Goal: Transaction & Acquisition: Purchase product/service

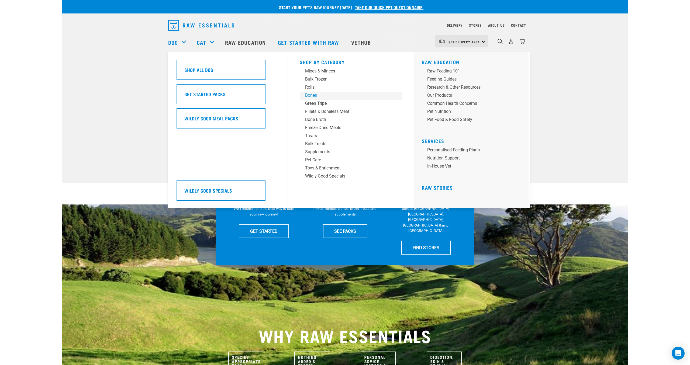
click at [312, 96] on div "Bones" at bounding box center [347, 95] width 84 height 6
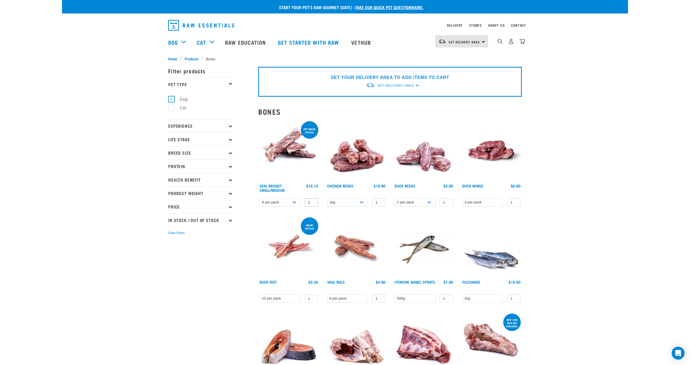
type input "2"
click at [311, 201] on input "2" at bounding box center [311, 202] width 13 height 8
click at [481, 43] on div "Set Delivery Area [GEOGRAPHIC_DATA]" at bounding box center [461, 41] width 53 height 12
click at [468, 59] on link "[GEOGRAPHIC_DATA]" at bounding box center [461, 57] width 52 height 12
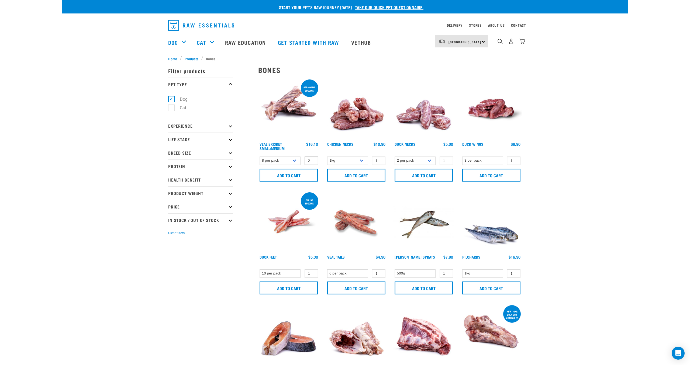
type input "2"
click at [311, 159] on input "2" at bounding box center [311, 161] width 13 height 8
click at [295, 170] on input "Add to cart" at bounding box center [289, 175] width 58 height 13
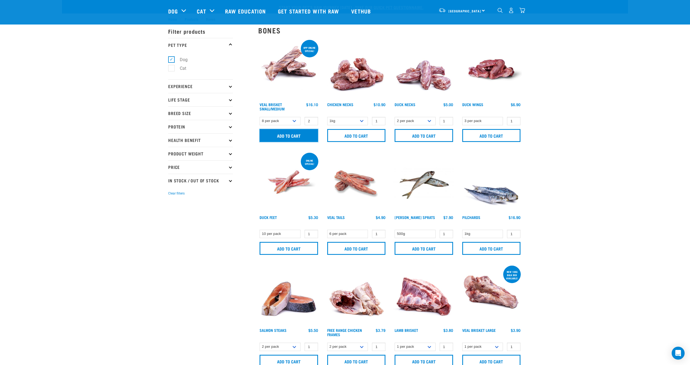
scroll to position [100, 0]
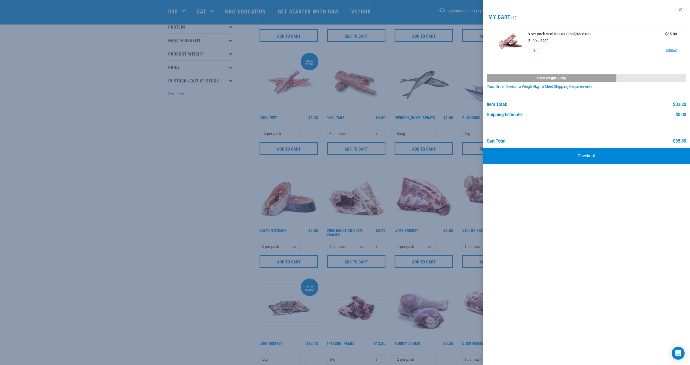
click at [258, 178] on div at bounding box center [345, 182] width 690 height 365
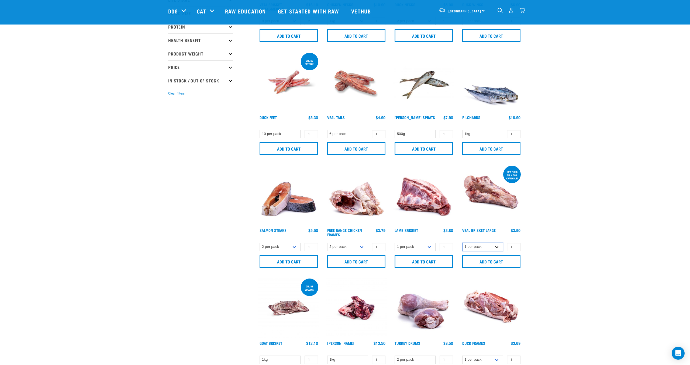
click at [462, 243] on select "1 per pack Bulk (10kg)" at bounding box center [482, 247] width 41 height 8
click at [496, 244] on select "1 per pack Bulk (10kg)" at bounding box center [482, 247] width 41 height 8
click at [462, 243] on select "1 per pack Bulk (10kg)" at bounding box center [482, 247] width 41 height 8
click option "Bulk (10kg)" at bounding box center [0, 0] width 0 height 0
click at [462, 243] on select "1 per pack Bulk (10kg)" at bounding box center [482, 247] width 41 height 8
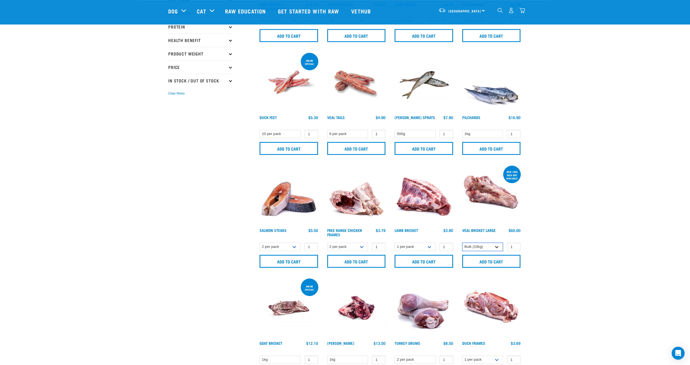
select select "938"
click option "1 per pack" at bounding box center [0, 0] width 0 height 0
click at [204, 193] on div "× Filter products Pet Type Dog Cat Experience New Raw Feeder Experienced Raw Fe…" at bounding box center [210, 332] width 90 height 827
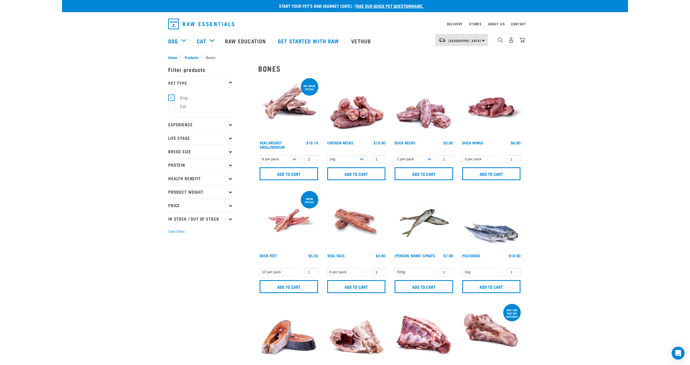
scroll to position [0, 0]
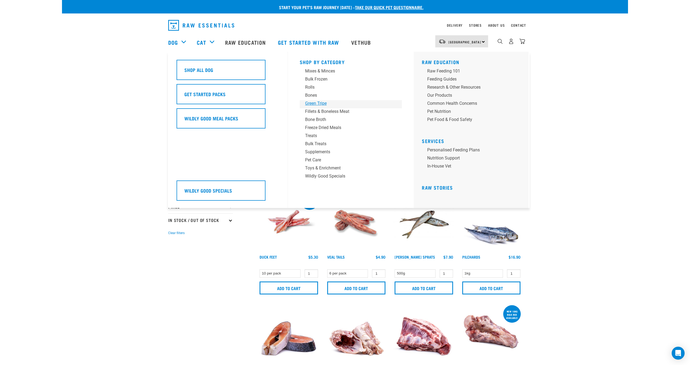
click at [316, 104] on div "Green Tripe" at bounding box center [347, 103] width 84 height 6
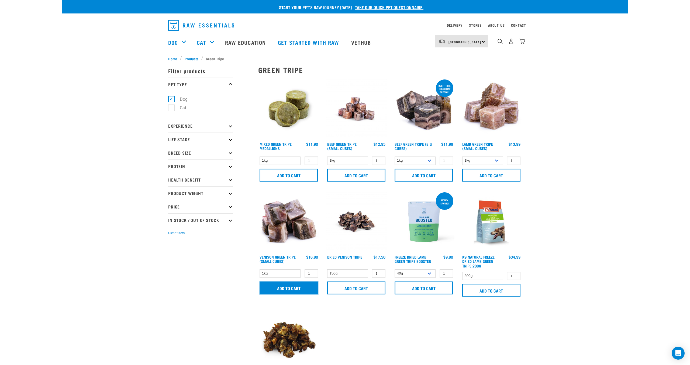
click at [282, 285] on input "Add to cart" at bounding box center [289, 288] width 58 height 13
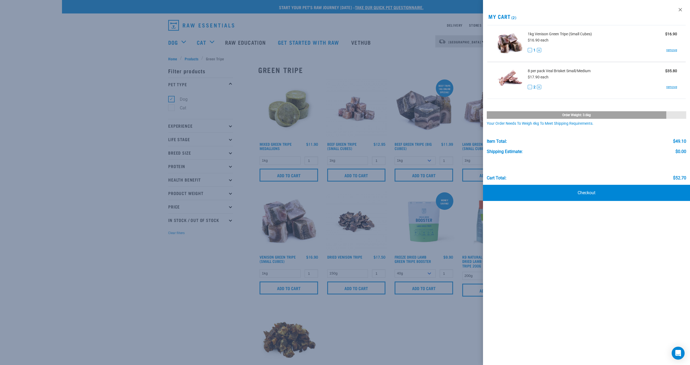
drag, startPoint x: 105, startPoint y: 131, endPoint x: 112, endPoint y: 121, distance: 12.9
click at [105, 130] on div at bounding box center [345, 182] width 690 height 365
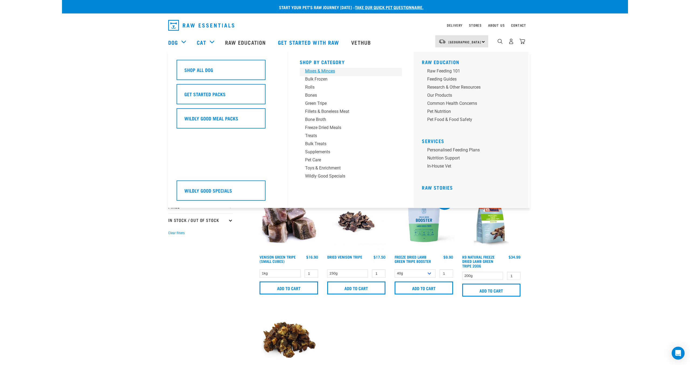
click at [316, 71] on div "Mixes & Minces" at bounding box center [347, 71] width 84 height 6
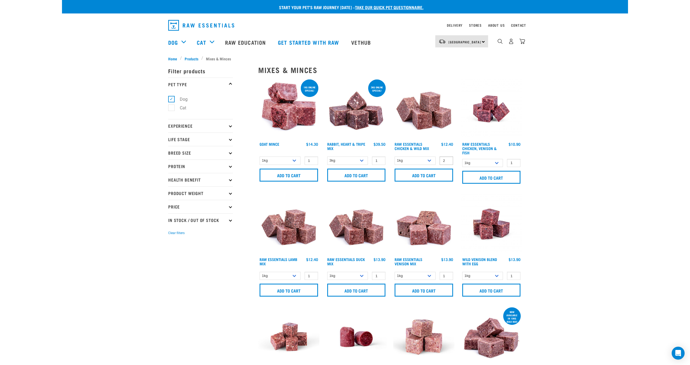
type input "2"
click at [445, 159] on input "2" at bounding box center [446, 161] width 13 height 8
click at [433, 175] on input "Add to cart" at bounding box center [424, 175] width 58 height 13
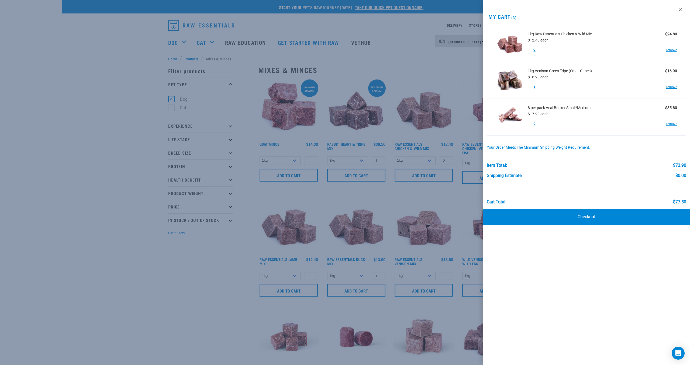
click at [119, 221] on div at bounding box center [345, 182] width 690 height 365
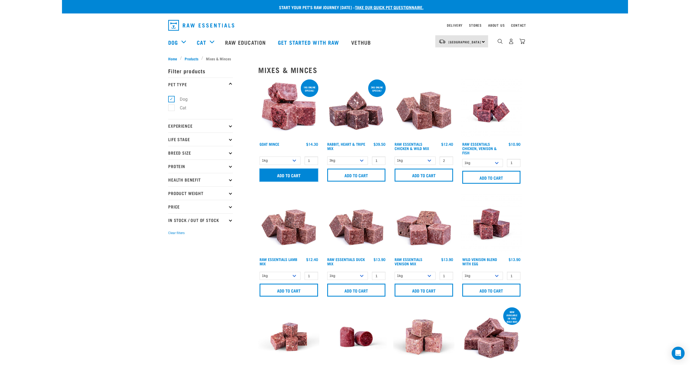
click at [279, 176] on input "Add to cart" at bounding box center [289, 175] width 58 height 13
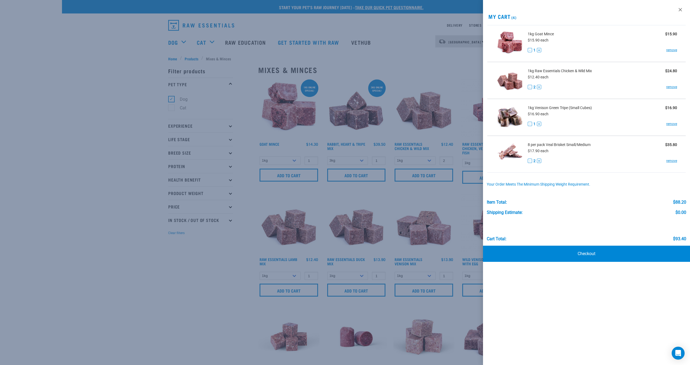
click at [163, 280] on div at bounding box center [345, 182] width 690 height 365
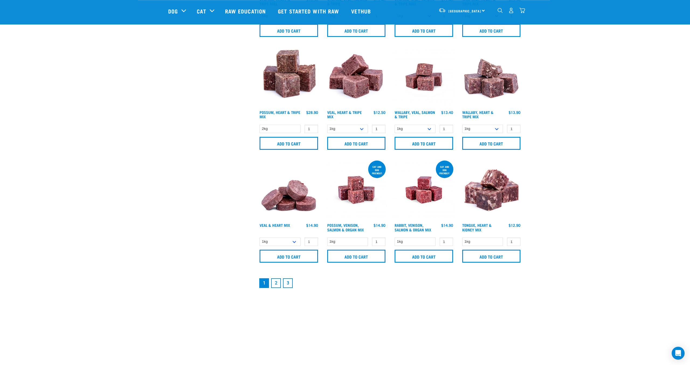
scroll to position [673, 0]
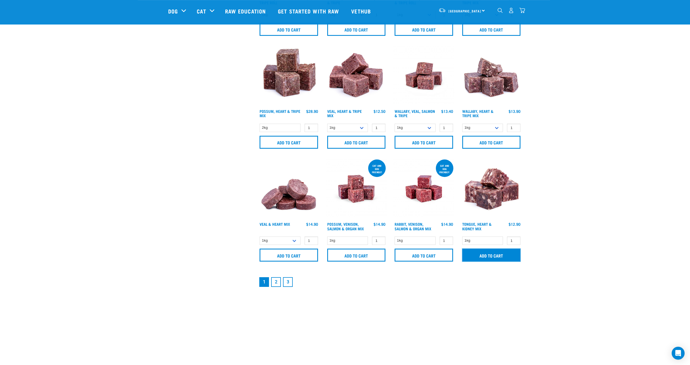
click at [491, 255] on input "Add to cart" at bounding box center [491, 255] width 58 height 13
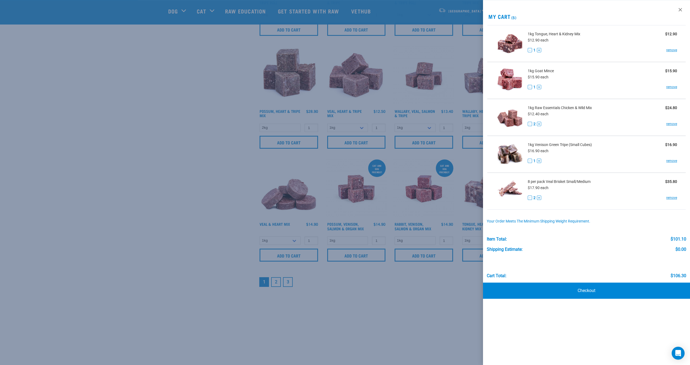
click at [233, 259] on div at bounding box center [345, 182] width 690 height 365
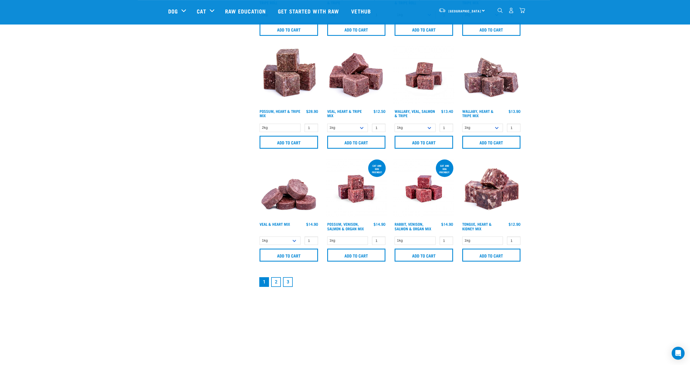
click at [275, 280] on link "2" at bounding box center [276, 282] width 10 height 10
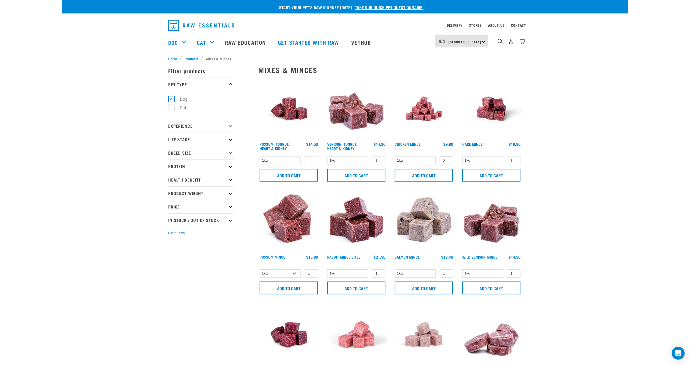
type input "2"
click at [447, 159] on input "2" at bounding box center [446, 161] width 13 height 8
click at [432, 173] on input "Add to cart" at bounding box center [424, 175] width 58 height 13
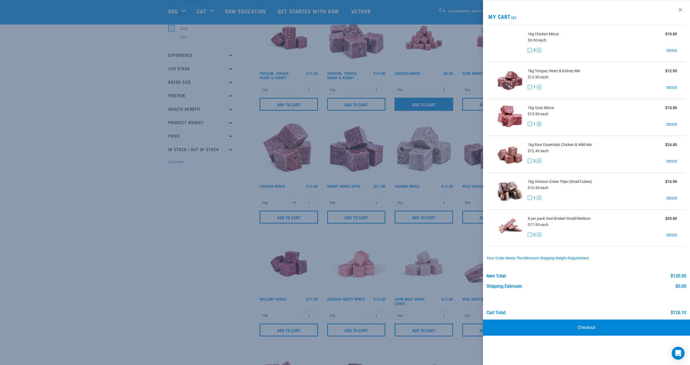
scroll to position [48, 0]
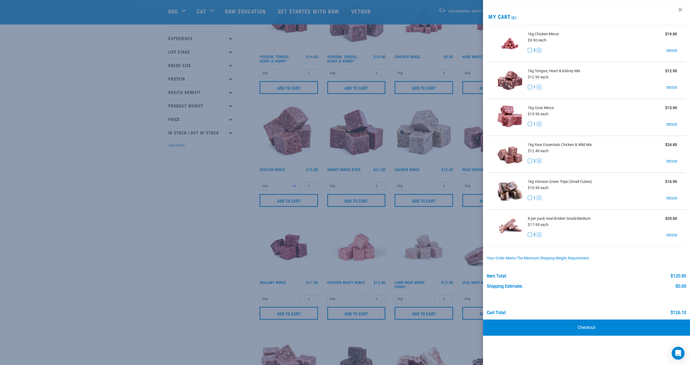
click at [177, 252] on div at bounding box center [345, 182] width 690 height 365
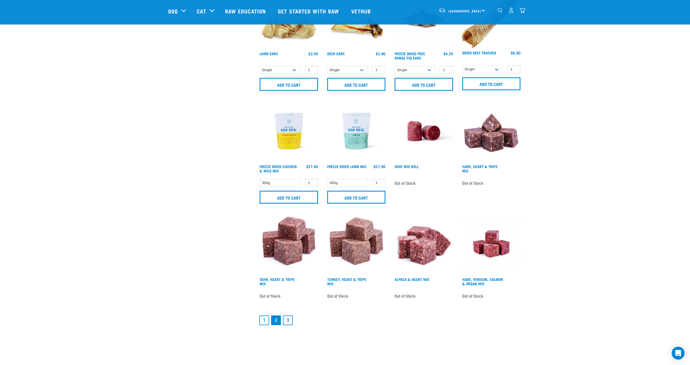
scroll to position [619, 0]
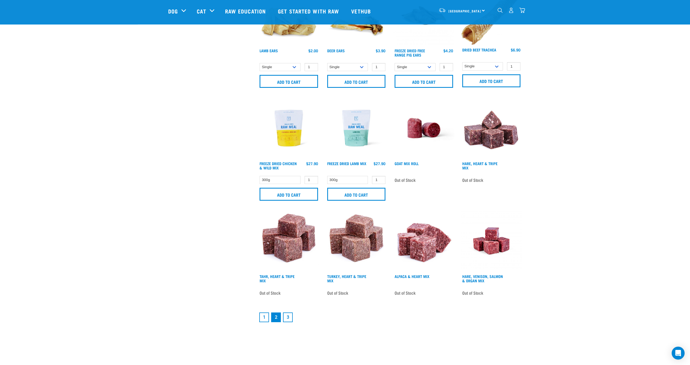
click at [289, 316] on link "3" at bounding box center [288, 318] width 10 height 10
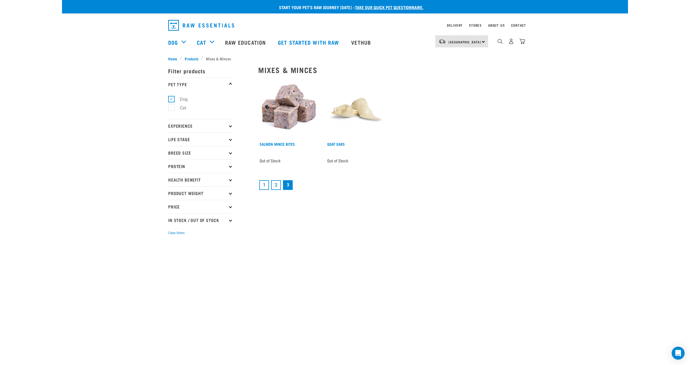
click at [267, 185] on link "1" at bounding box center [264, 185] width 10 height 10
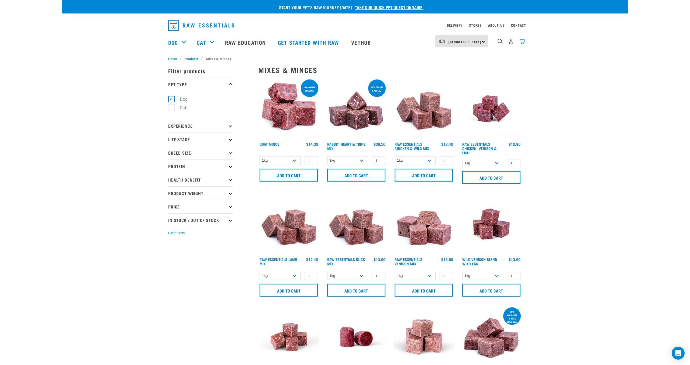
click at [523, 41] on img "dropdown navigation" at bounding box center [522, 42] width 6 height 6
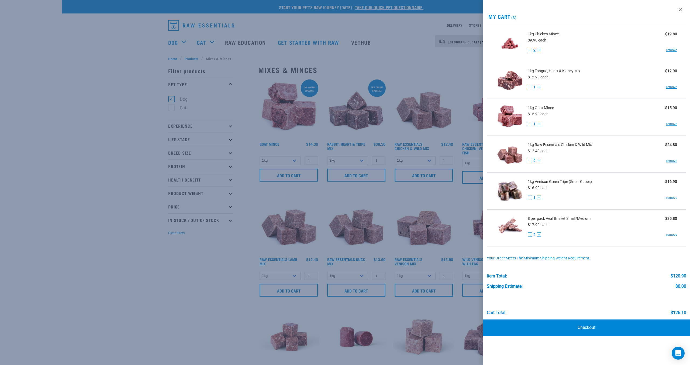
click at [123, 121] on div at bounding box center [345, 182] width 690 height 365
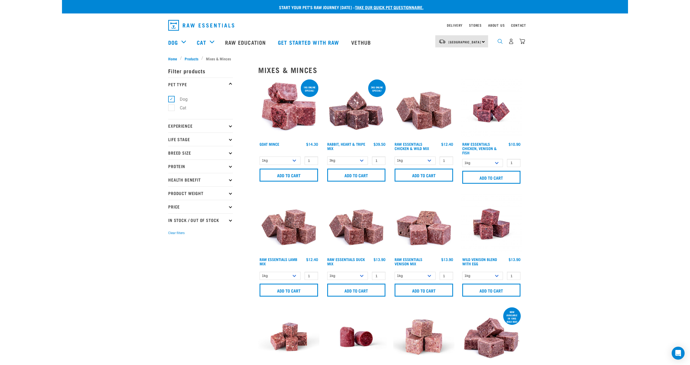
click at [502, 42] on img "dropdown navigation" at bounding box center [500, 41] width 5 height 5
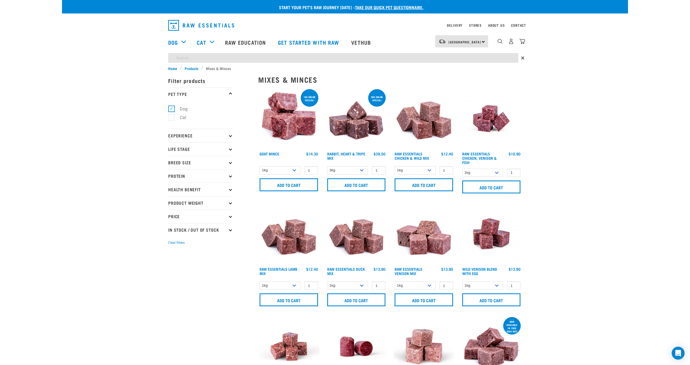
click at [362, 56] on input "search" at bounding box center [343, 58] width 350 height 10
type input "heart"
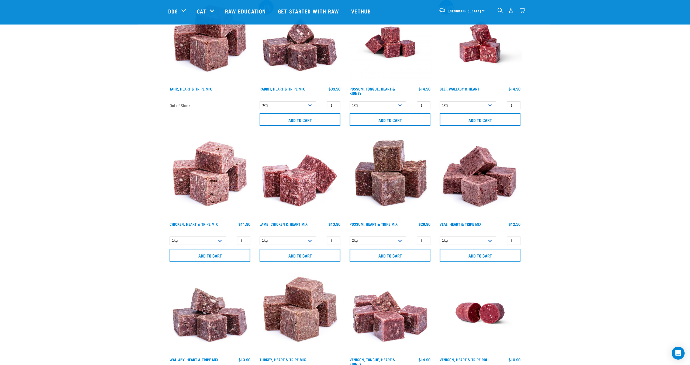
scroll to position [494, 0]
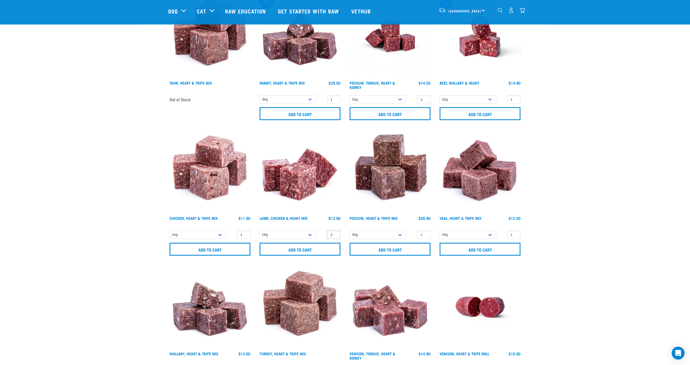
type input "2"
click at [334, 233] on input "2" at bounding box center [333, 235] width 13 height 8
click at [326, 245] on input "Add to cart" at bounding box center [300, 249] width 81 height 13
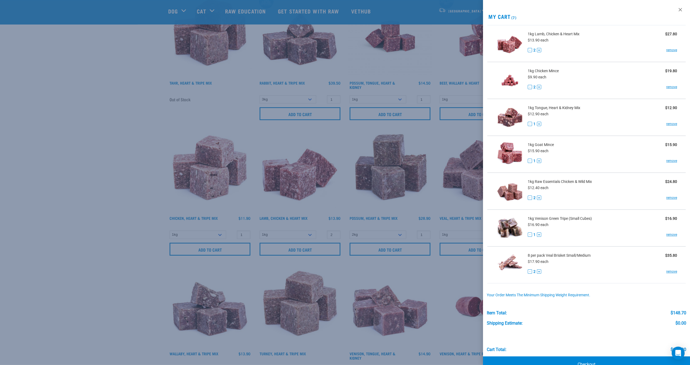
click at [103, 127] on div at bounding box center [345, 182] width 690 height 365
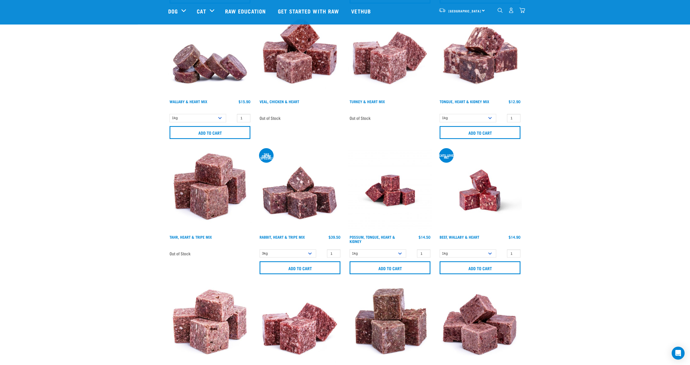
scroll to position [0, 0]
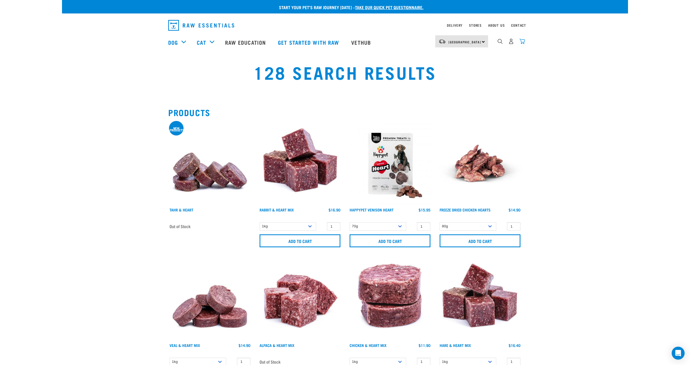
click at [520, 41] on img "dropdown navigation" at bounding box center [522, 42] width 6 height 6
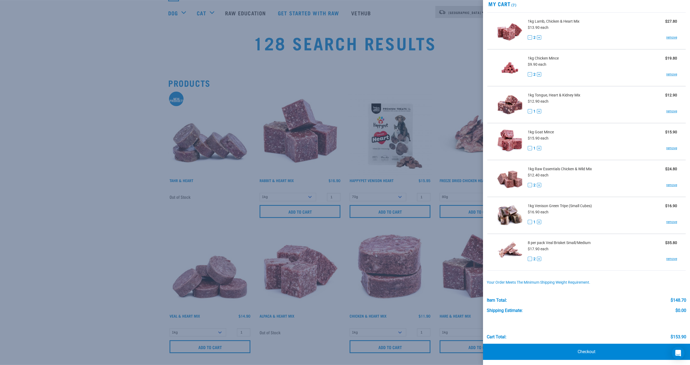
scroll to position [58, 0]
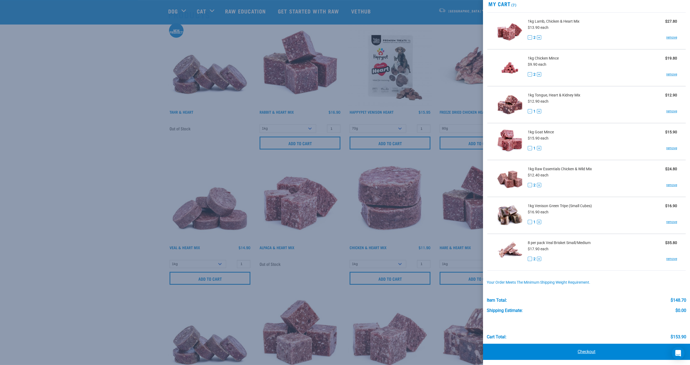
click at [588, 357] on link "Checkout" at bounding box center [586, 352] width 207 height 16
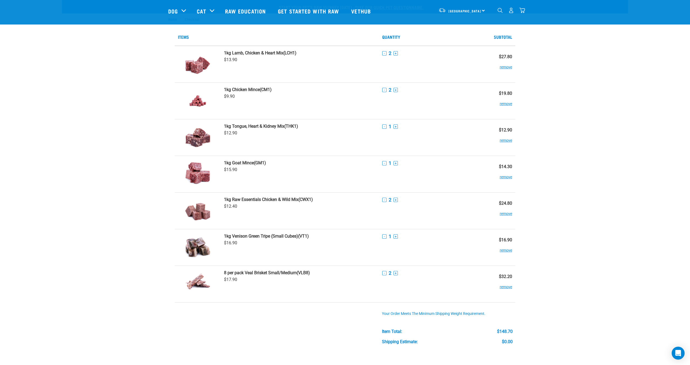
scroll to position [192, 0]
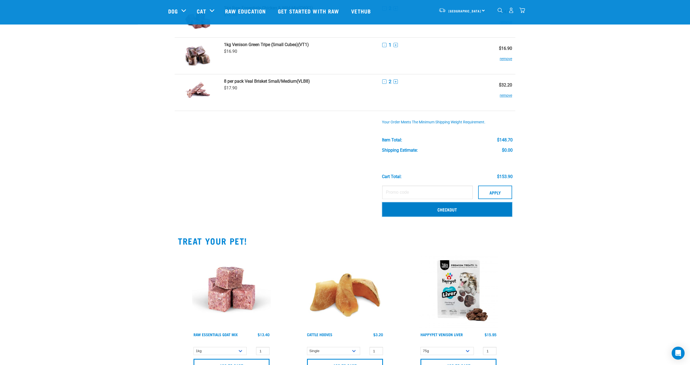
click at [459, 212] on link "Checkout" at bounding box center [447, 209] width 130 height 14
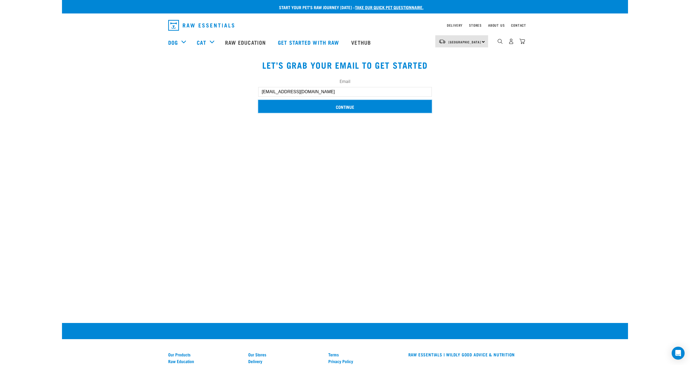
click at [379, 112] on input "Continue" at bounding box center [345, 106] width 174 height 13
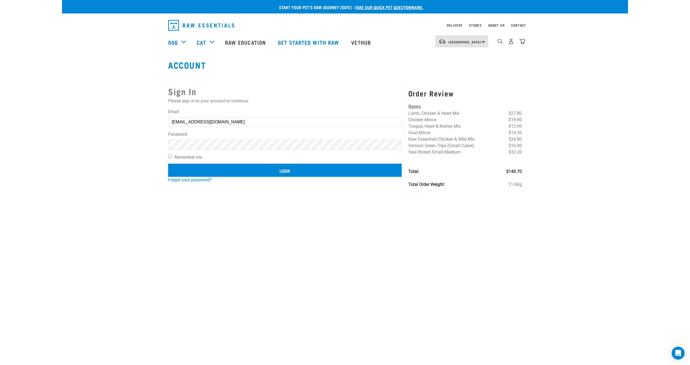
click at [302, 173] on input "Login" at bounding box center [284, 170] width 233 height 13
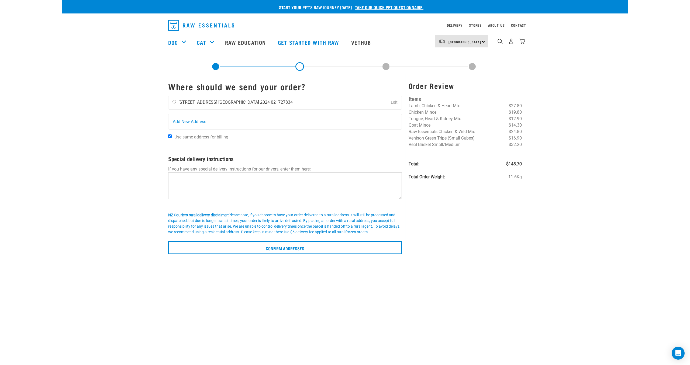
click at [218, 100] on li "[GEOGRAPHIC_DATA] 2024" at bounding box center [243, 102] width 51 height 5
click at [172, 102] on div "Craig Sherwin 25 Vine St Auckland 2024 021727834" at bounding box center [232, 102] width 128 height 13
click at [174, 102] on input "radio" at bounding box center [174, 102] width 4 height 4
radio input "true"
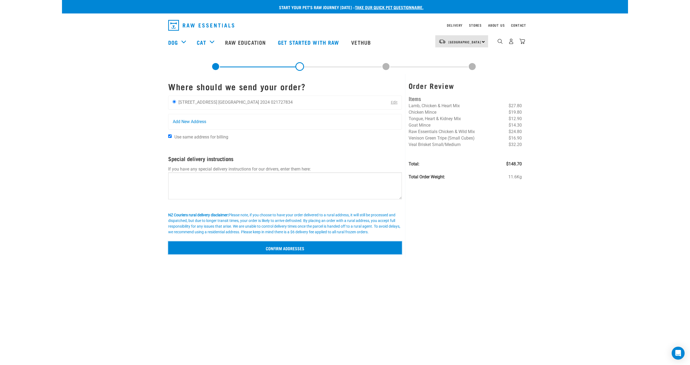
click at [296, 246] on input "Confirm addresses" at bounding box center [285, 247] width 234 height 13
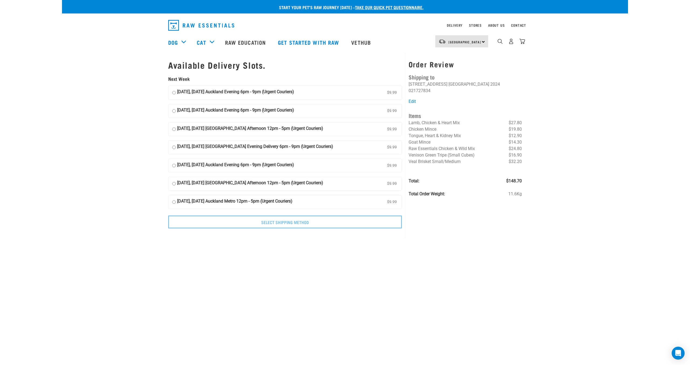
click at [173, 93] on input "[DATE], [DATE] Auckland Evening 6pm - 9pm (Urgent Couriers) $9.99" at bounding box center [174, 93] width 4 height 8
radio input "true"
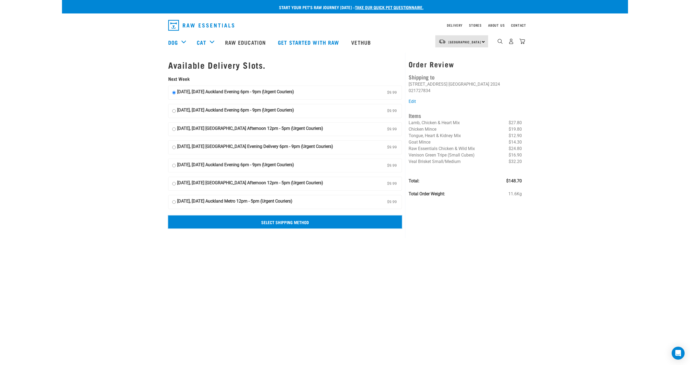
click at [307, 220] on input "Select Shipping Method" at bounding box center [285, 222] width 234 height 13
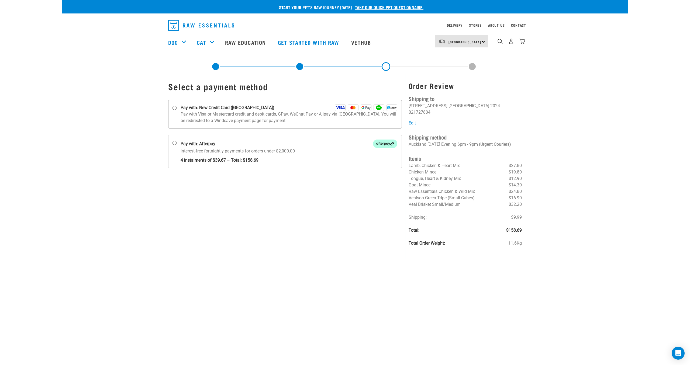
click at [174, 109] on input "Pay with: New Credit Card ([GEOGRAPHIC_DATA])" at bounding box center [174, 108] width 4 height 4
radio input "true"
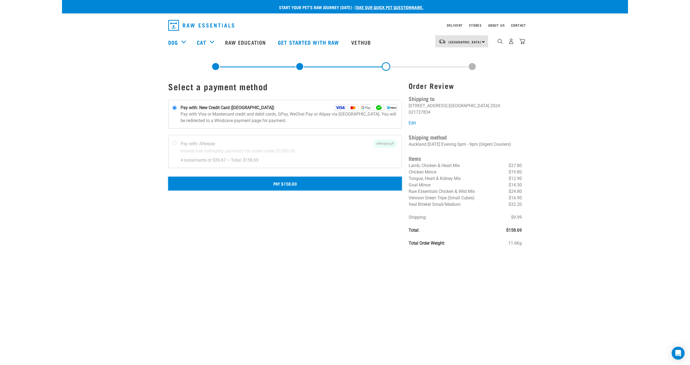
click at [313, 181] on button "Pay $158.69" at bounding box center [285, 183] width 234 height 13
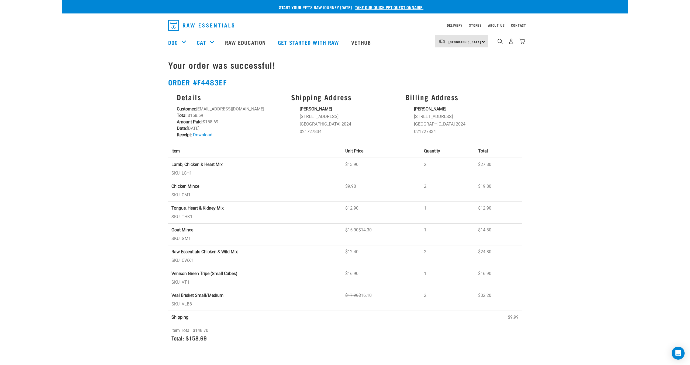
click at [567, 107] on div "Start your pet’s raw journey [DATE] – take our quick pet questionnaire. Deliver…" at bounding box center [345, 174] width 566 height 348
